Goal: Navigation & Orientation: Find specific page/section

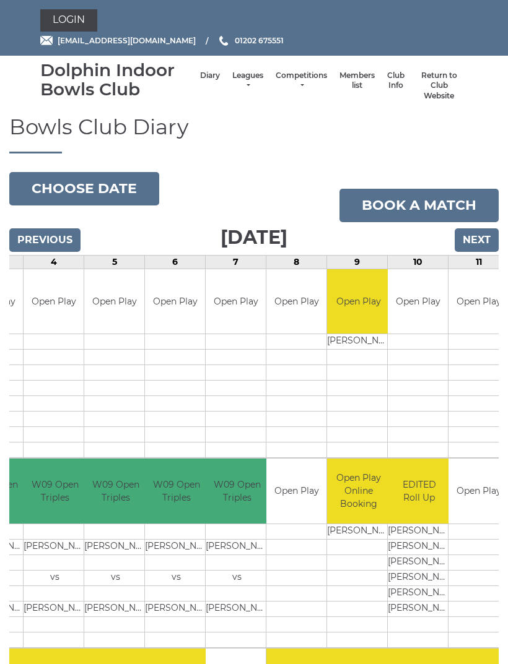
click at [246, 81] on link "Leagues" at bounding box center [247, 81] width 31 height 20
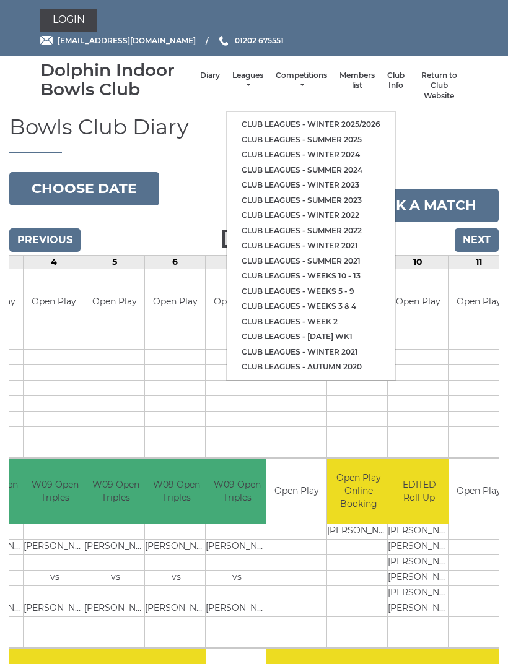
click at [351, 119] on link "Club leagues - Winter 2025/2026" at bounding box center [311, 124] width 168 height 15
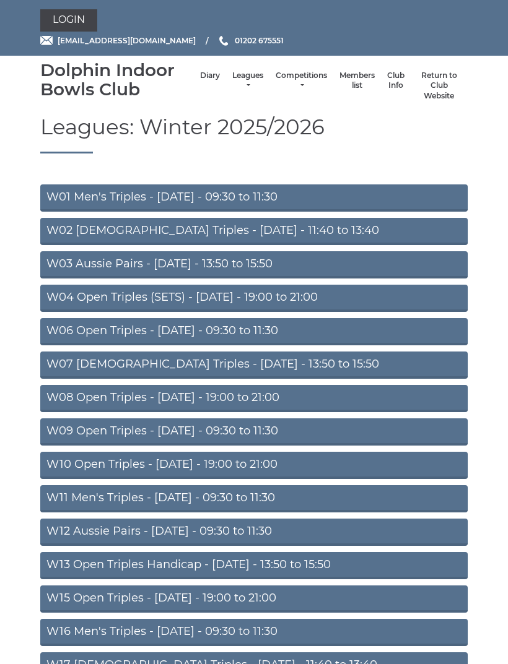
click at [301, 292] on link "W04 Open Triples (SETS) - [DATE] - 19:00 to 21:00" at bounding box center [253, 298] width 427 height 27
click at [399, 334] on link "W06 Open Triples - Tuesday - 09:30 to 11:30" at bounding box center [253, 331] width 427 height 27
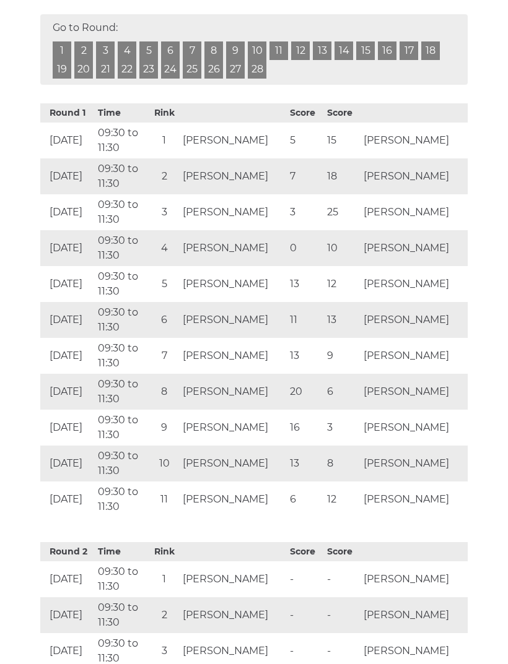
scroll to position [834, 0]
